Goal: Information Seeking & Learning: Learn about a topic

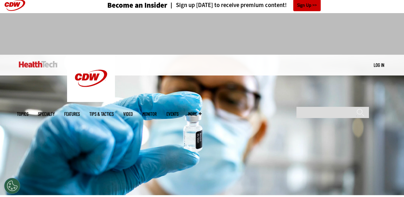
scroll to position [9, 0]
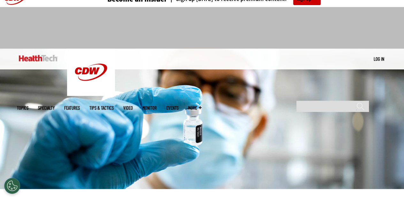
click at [31, 59] on img at bounding box center [38, 58] width 39 height 6
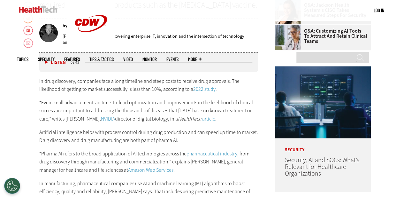
scroll to position [250, 0]
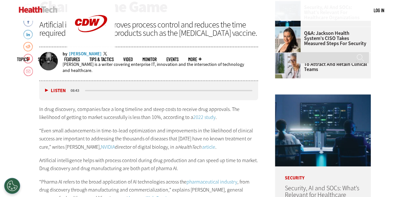
click at [143, 118] on p "In drug discovery, companies face a long timeline and steep costs to receive dr…" at bounding box center [148, 113] width 219 height 16
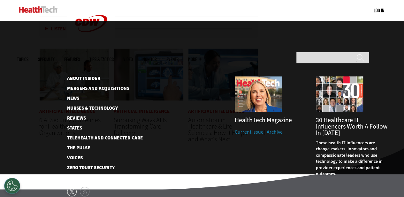
scroll to position [1608, 0]
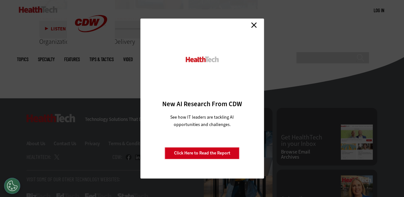
click at [254, 23] on link "Close" at bounding box center [254, 25] width 10 height 10
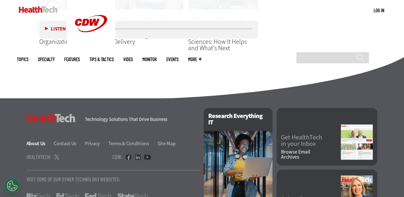
click at [36, 140] on link "About Us" at bounding box center [39, 143] width 26 height 7
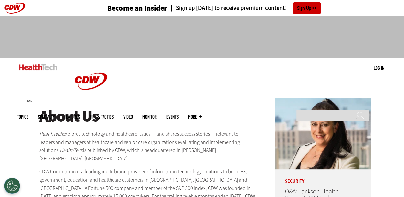
click at [55, 134] on em "HealthTech" at bounding box center [50, 133] width 23 height 7
copy p "HealthTech"
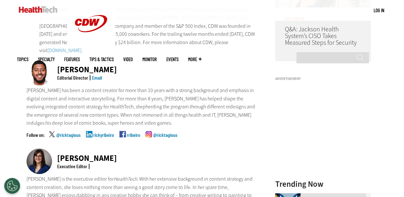
scroll to position [370, 0]
